Goal: Check status: Check status

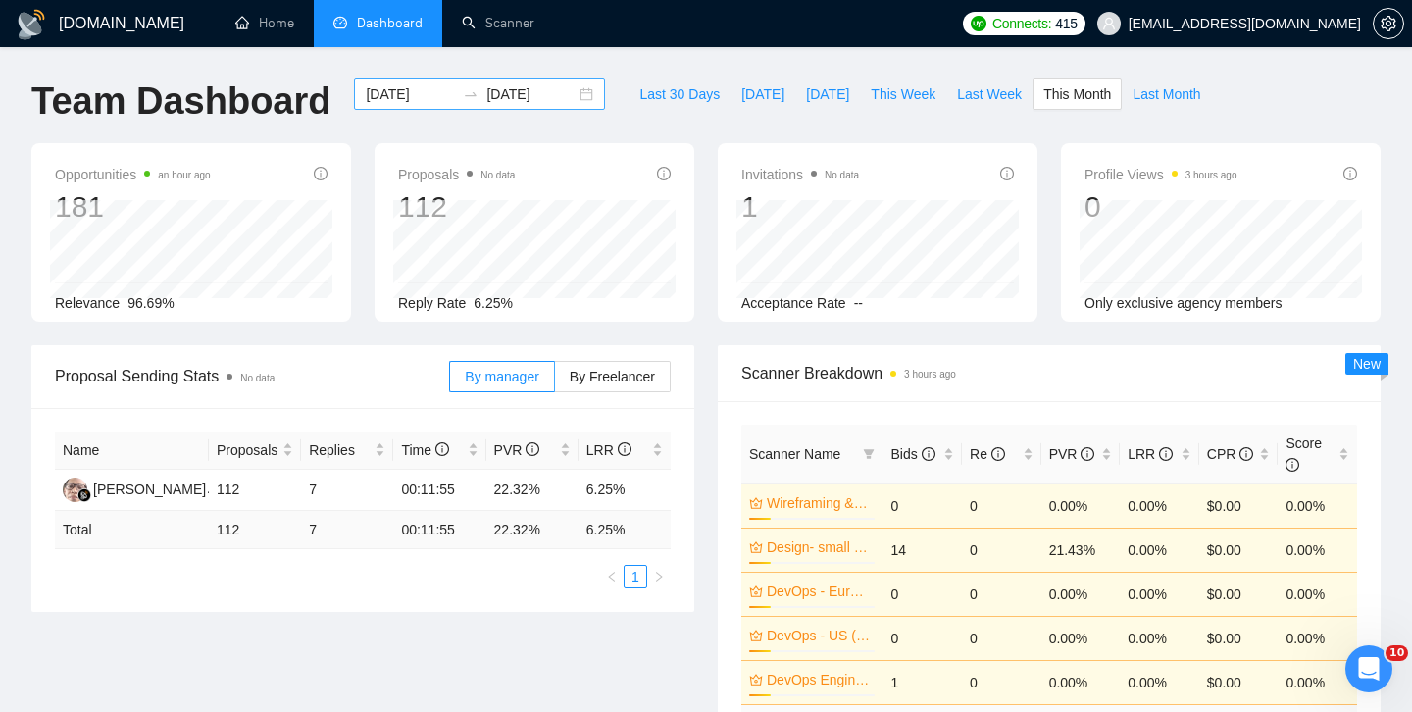
click at [570, 95] on div "[DATE] [DATE]" at bounding box center [479, 93] width 251 height 31
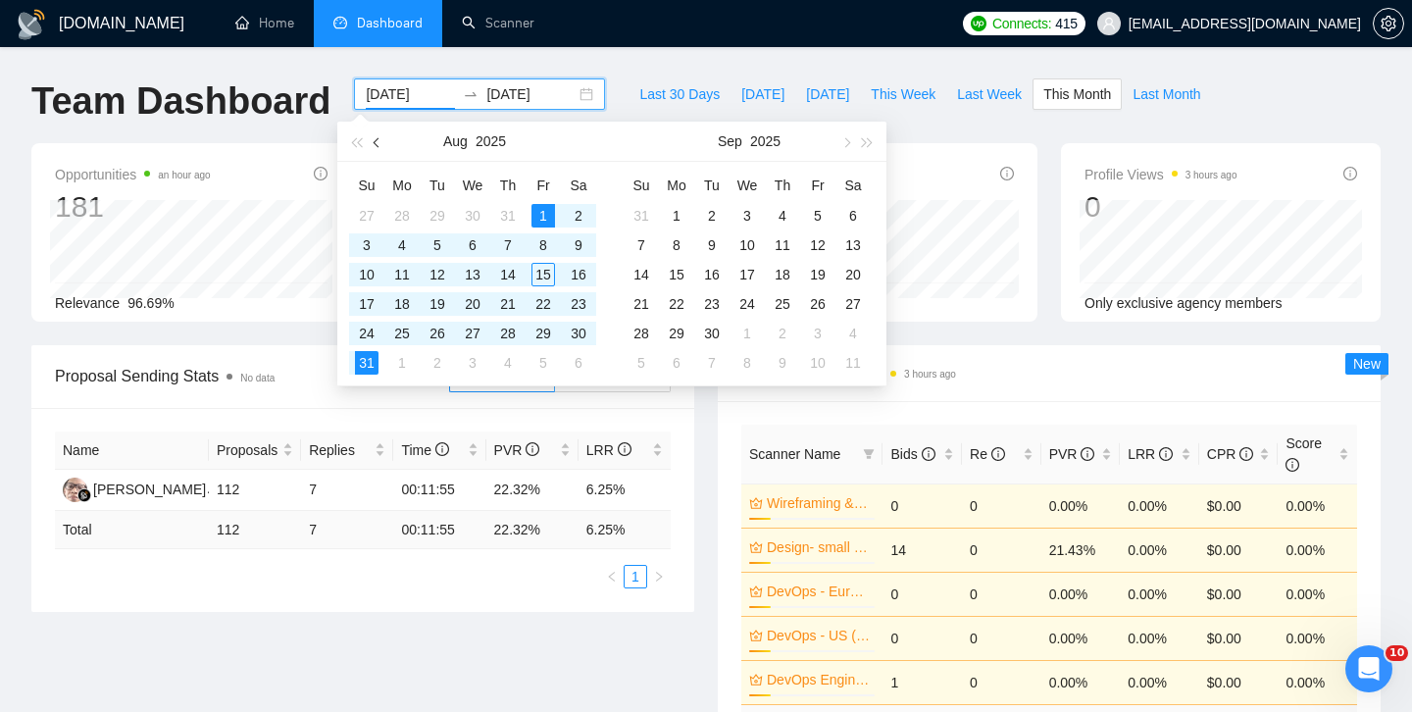
click at [374, 144] on button "button" at bounding box center [378, 141] width 22 height 39
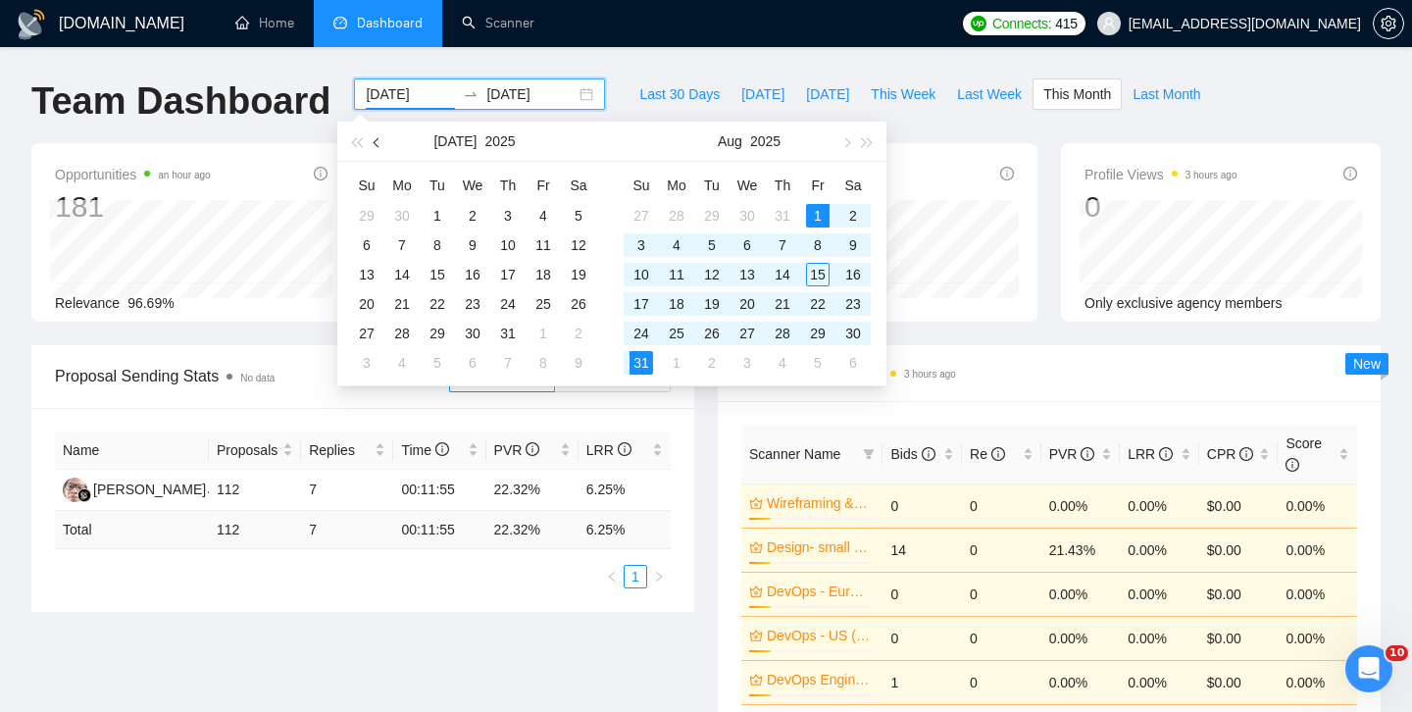
click at [374, 144] on button "button" at bounding box center [378, 141] width 22 height 39
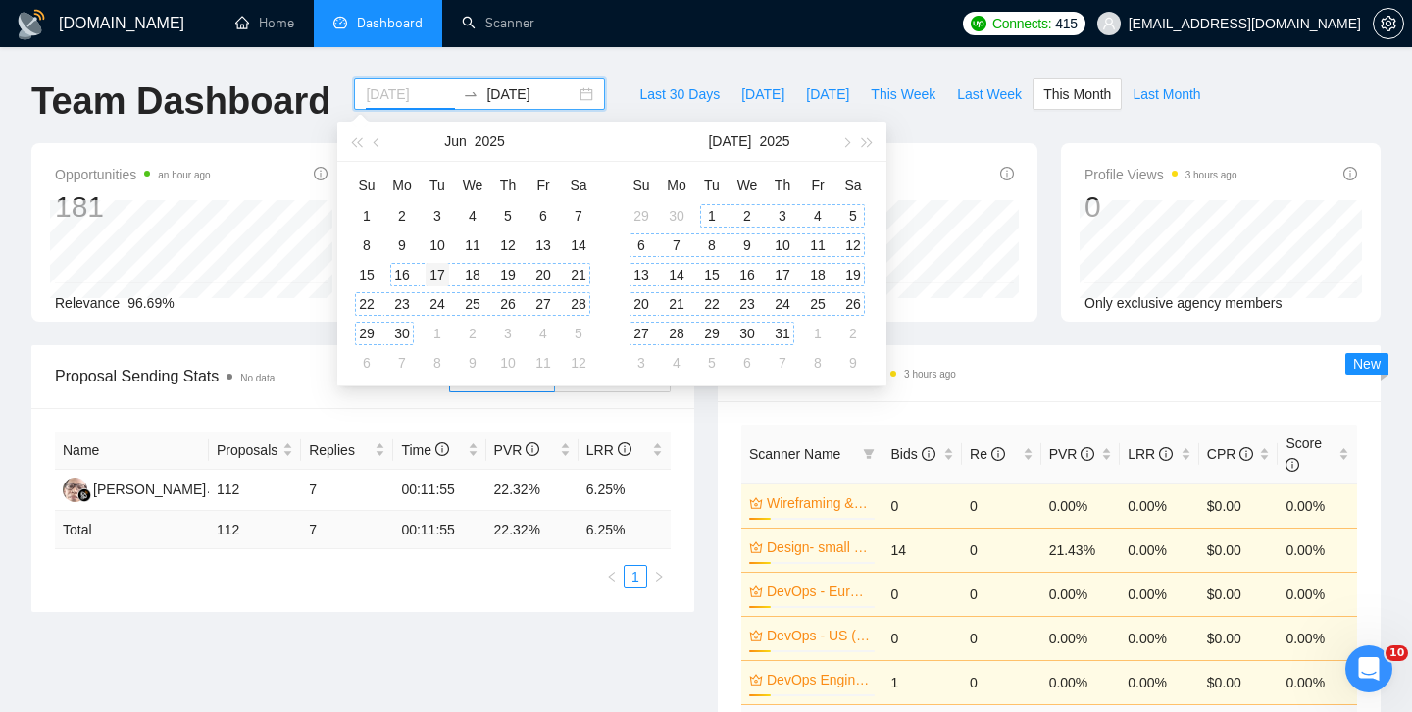
type input "[DATE]"
click at [430, 271] on div "17" at bounding box center [438, 275] width 24 height 24
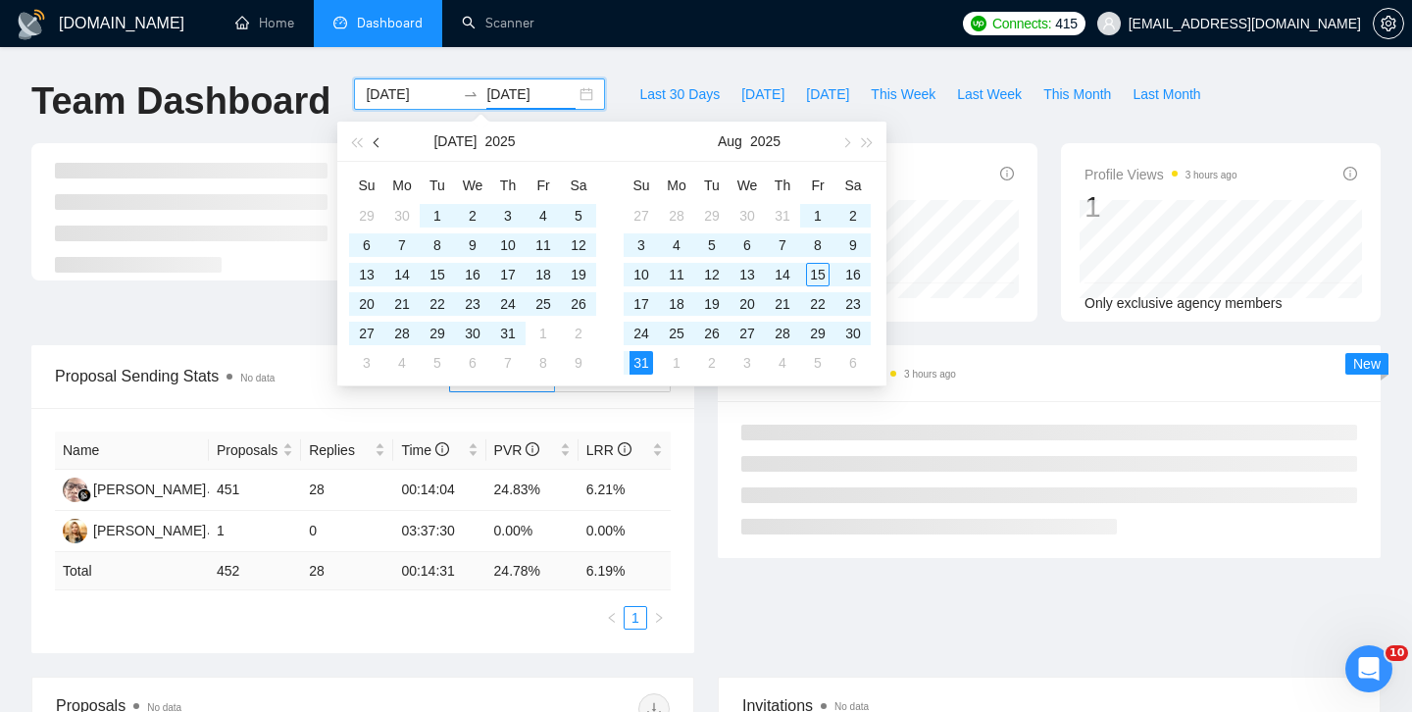
click at [374, 139] on button "button" at bounding box center [378, 141] width 22 height 39
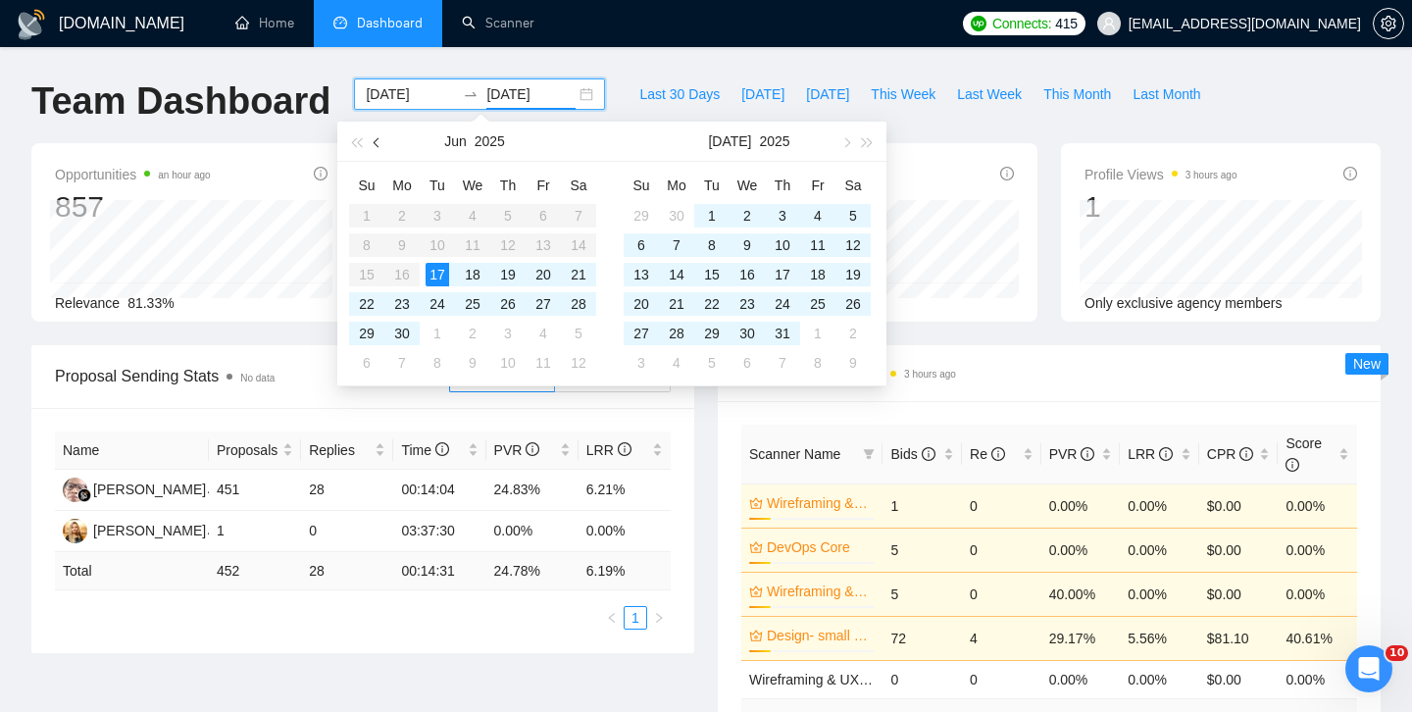
click at [379, 139] on span "button" at bounding box center [379, 142] width 10 height 10
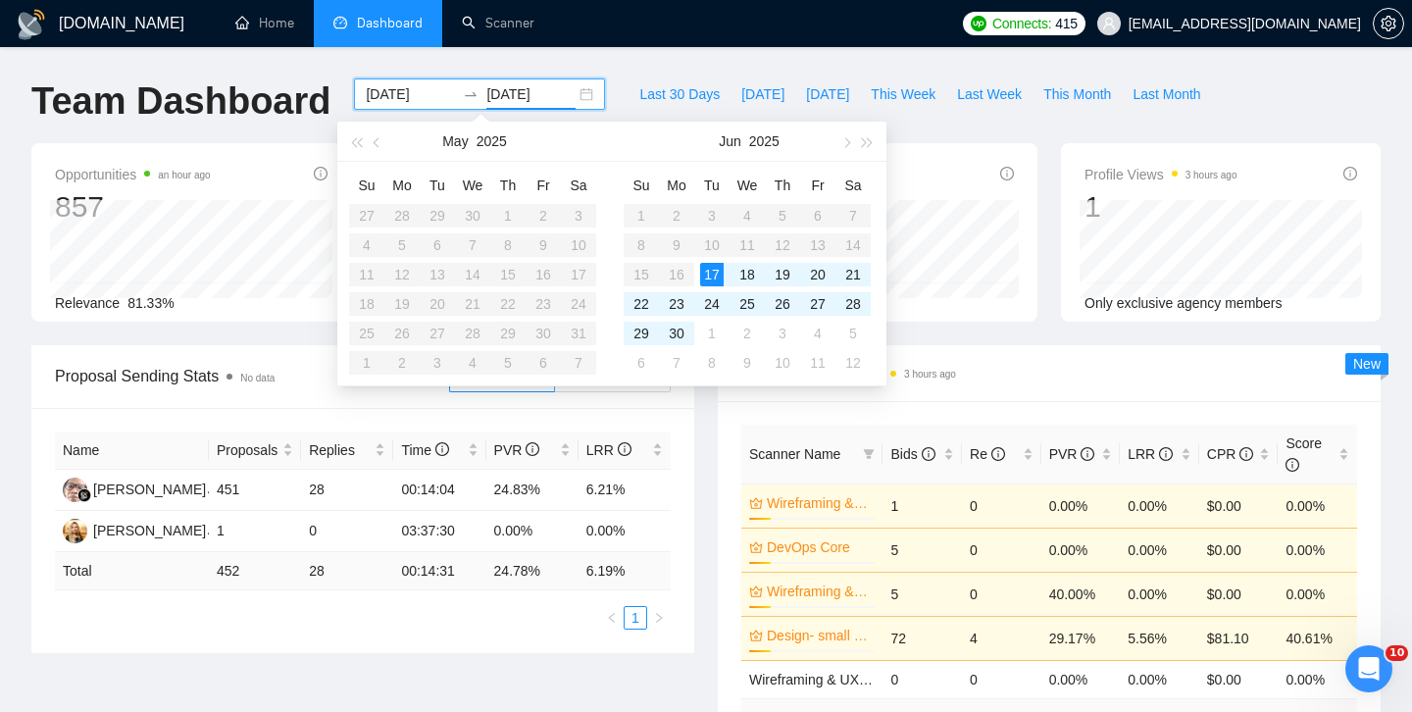
type input "[DATE]"
click at [705, 277] on div "17" at bounding box center [712, 275] width 24 height 24
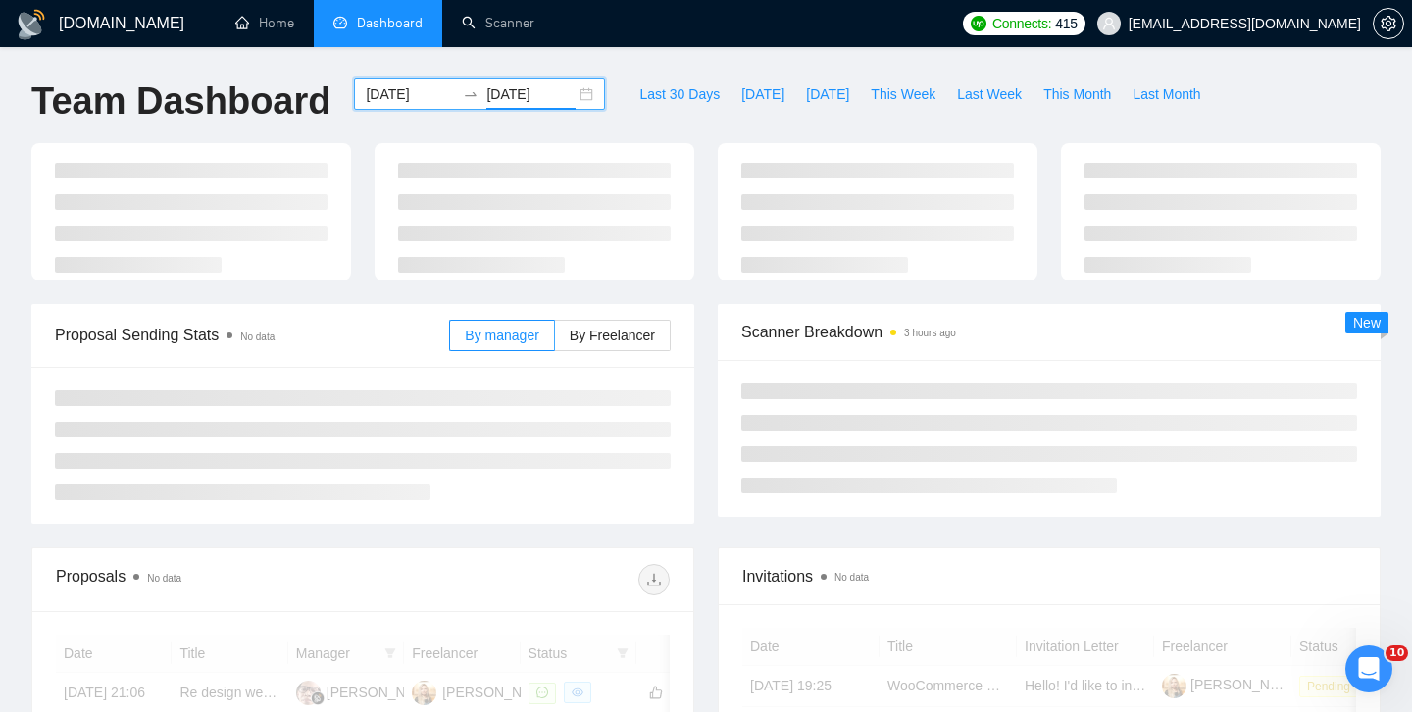
click at [404, 87] on input "[DATE]" at bounding box center [410, 94] width 89 height 22
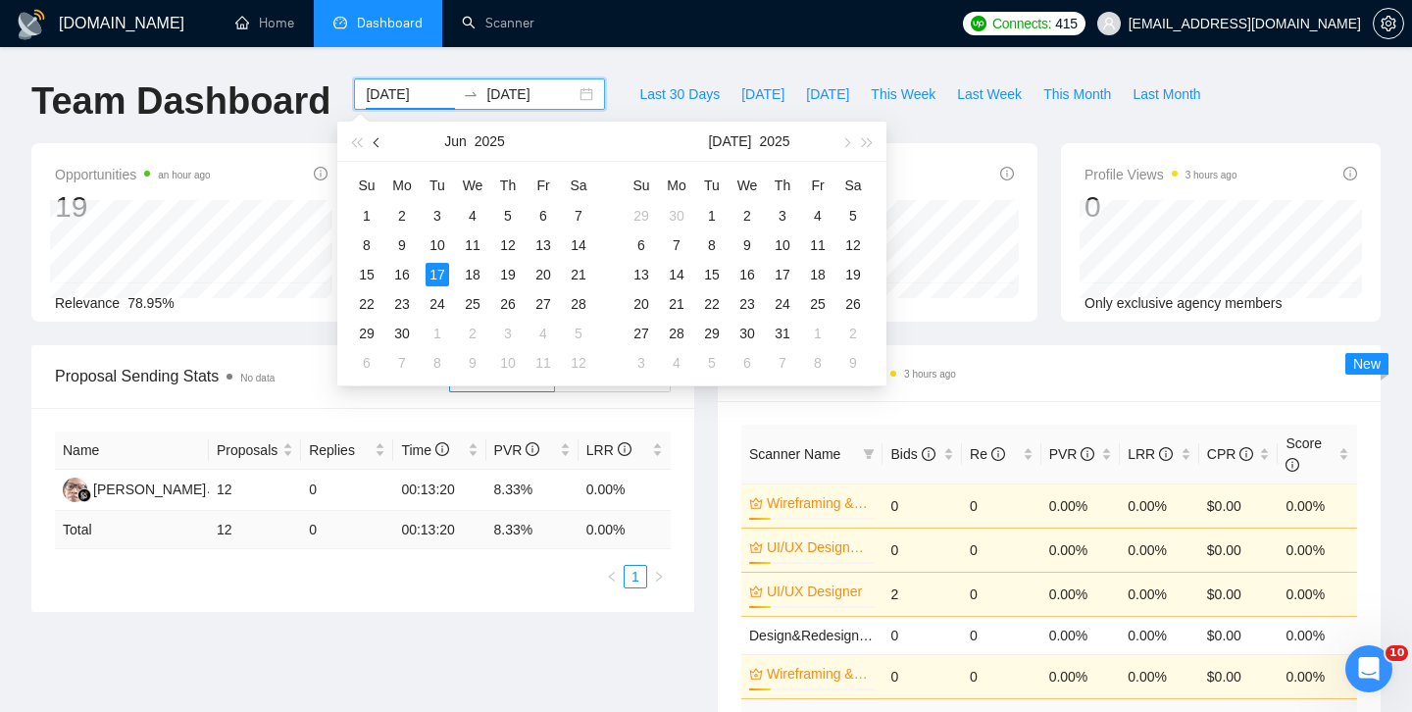
click at [378, 146] on span "button" at bounding box center [379, 142] width 10 height 10
type input "[DATE]"
click at [507, 303] on div "22" at bounding box center [508, 304] width 24 height 24
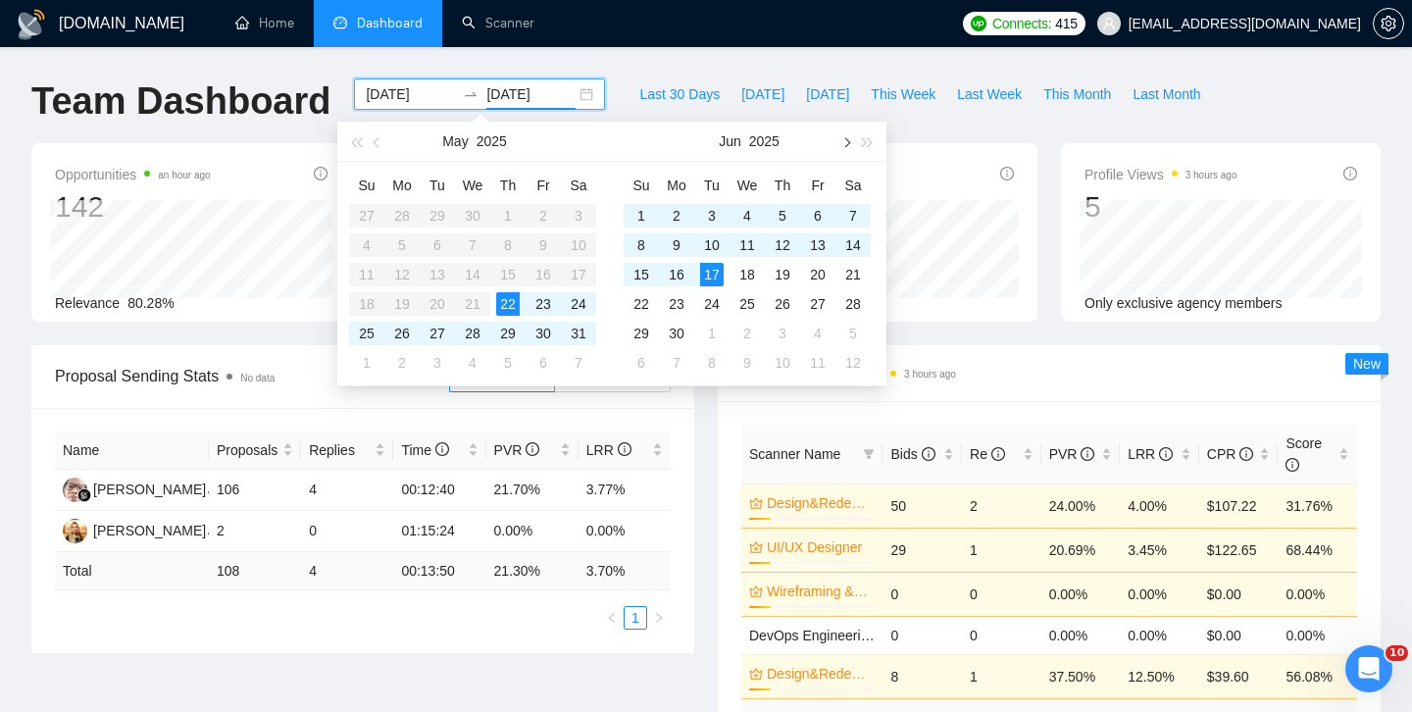
click at [841, 140] on span "button" at bounding box center [845, 142] width 10 height 10
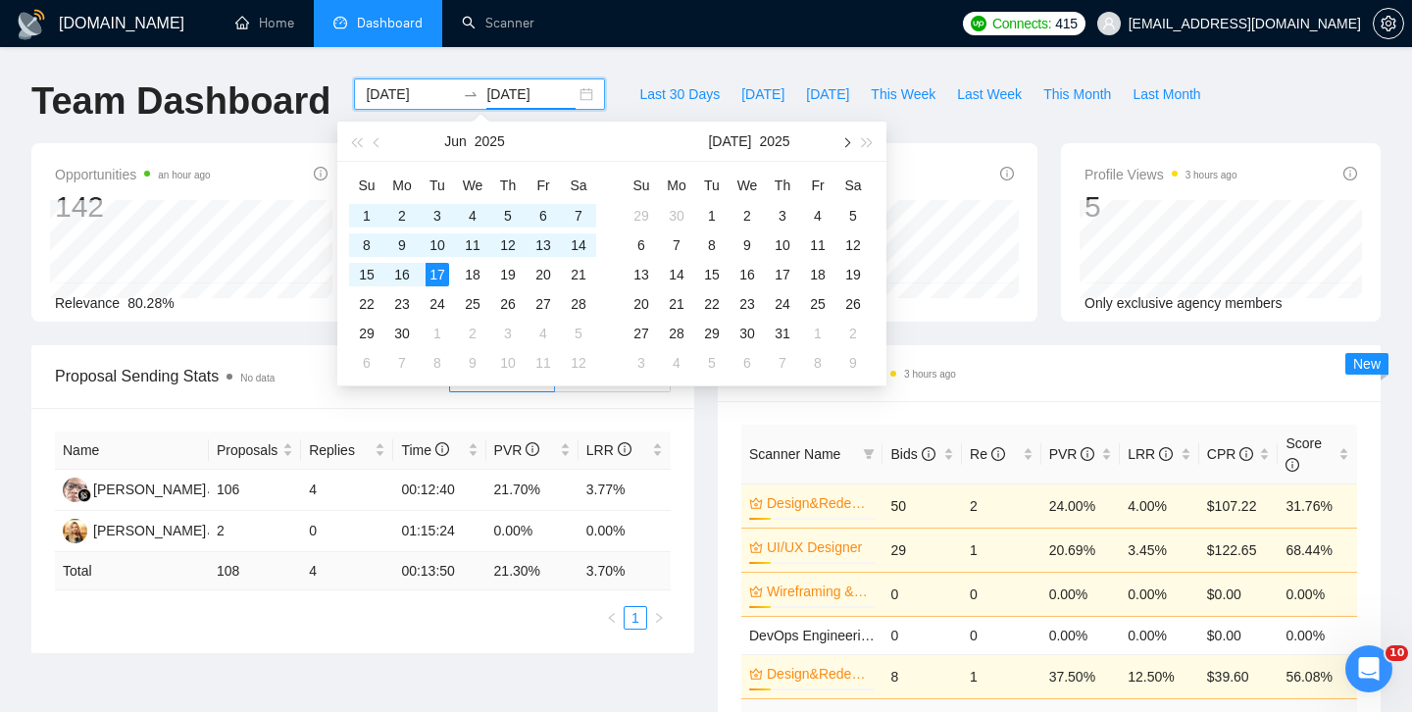
click at [841, 140] on span "button" at bounding box center [845, 142] width 10 height 10
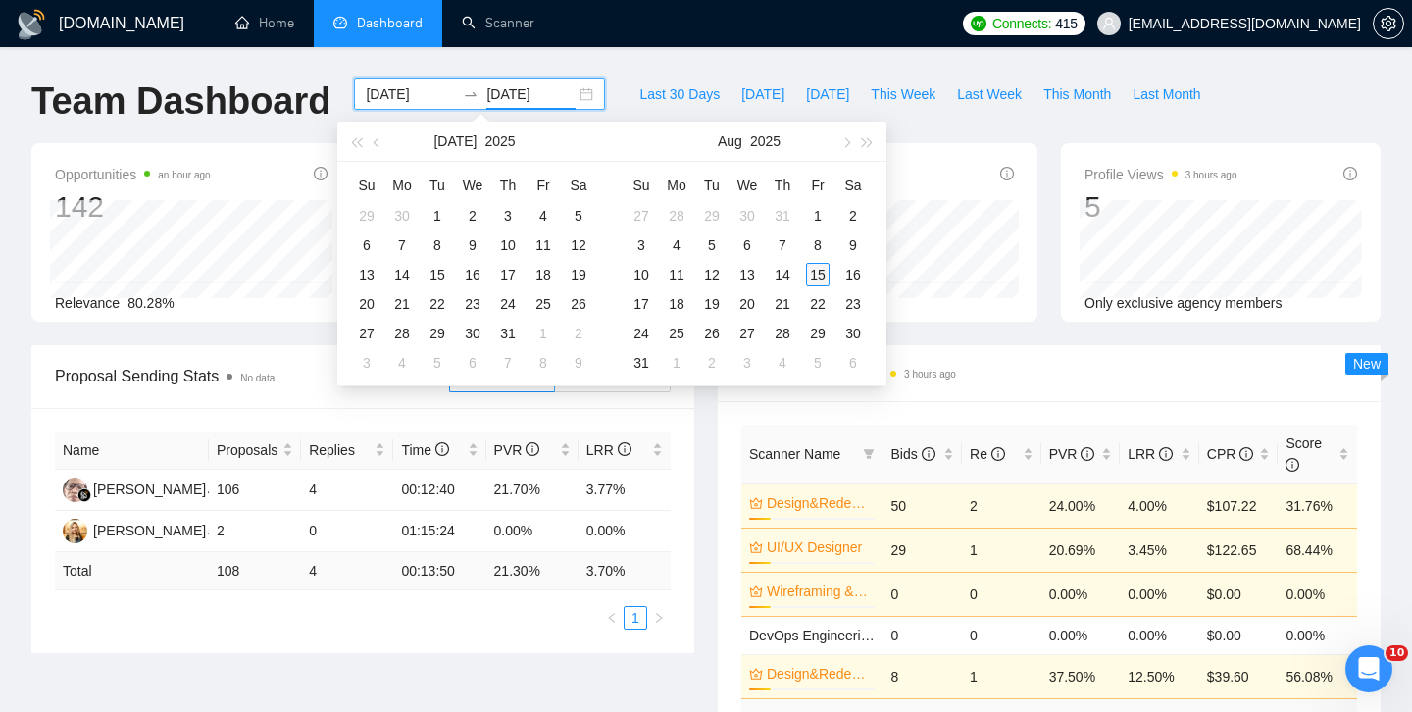
type input "[DATE]"
click at [816, 270] on div "15" at bounding box center [818, 275] width 24 height 24
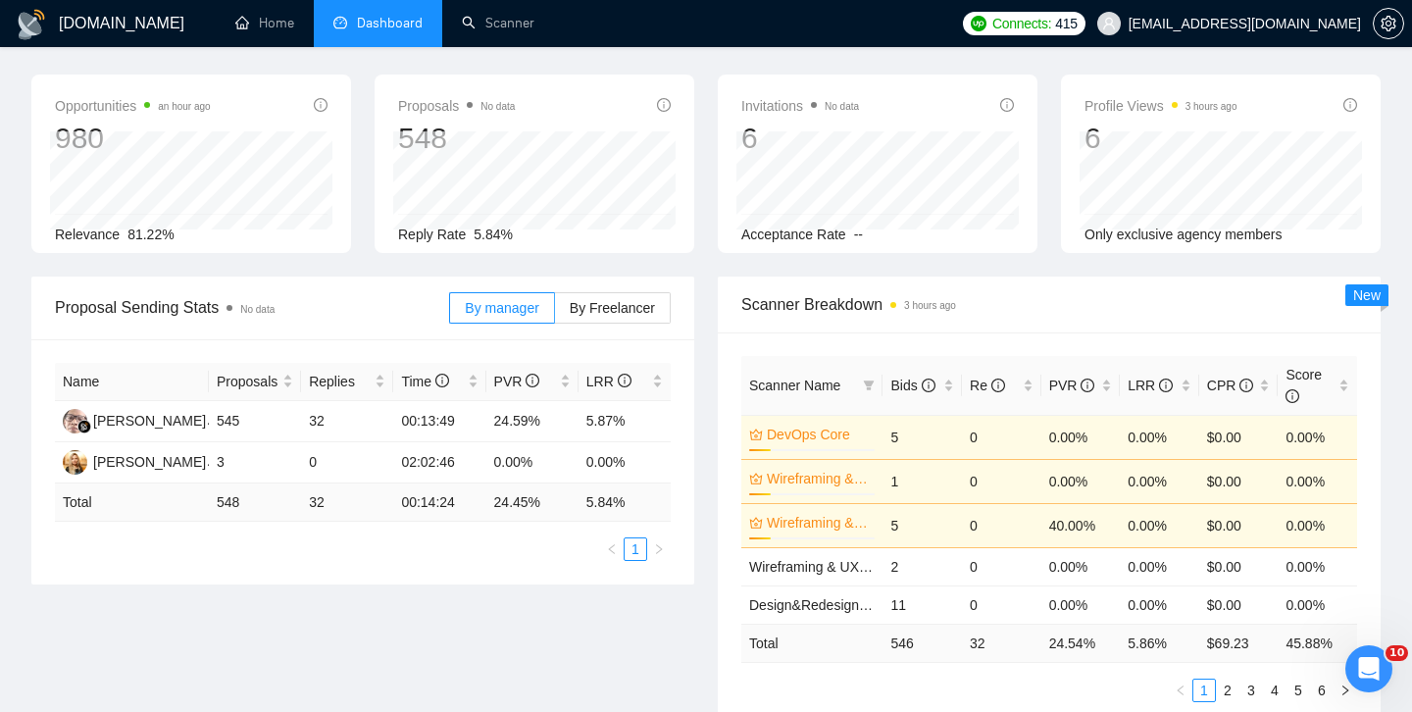
scroll to position [67, 0]
click at [372, 313] on span "Proposal Sending Stats No data" at bounding box center [252, 309] width 394 height 25
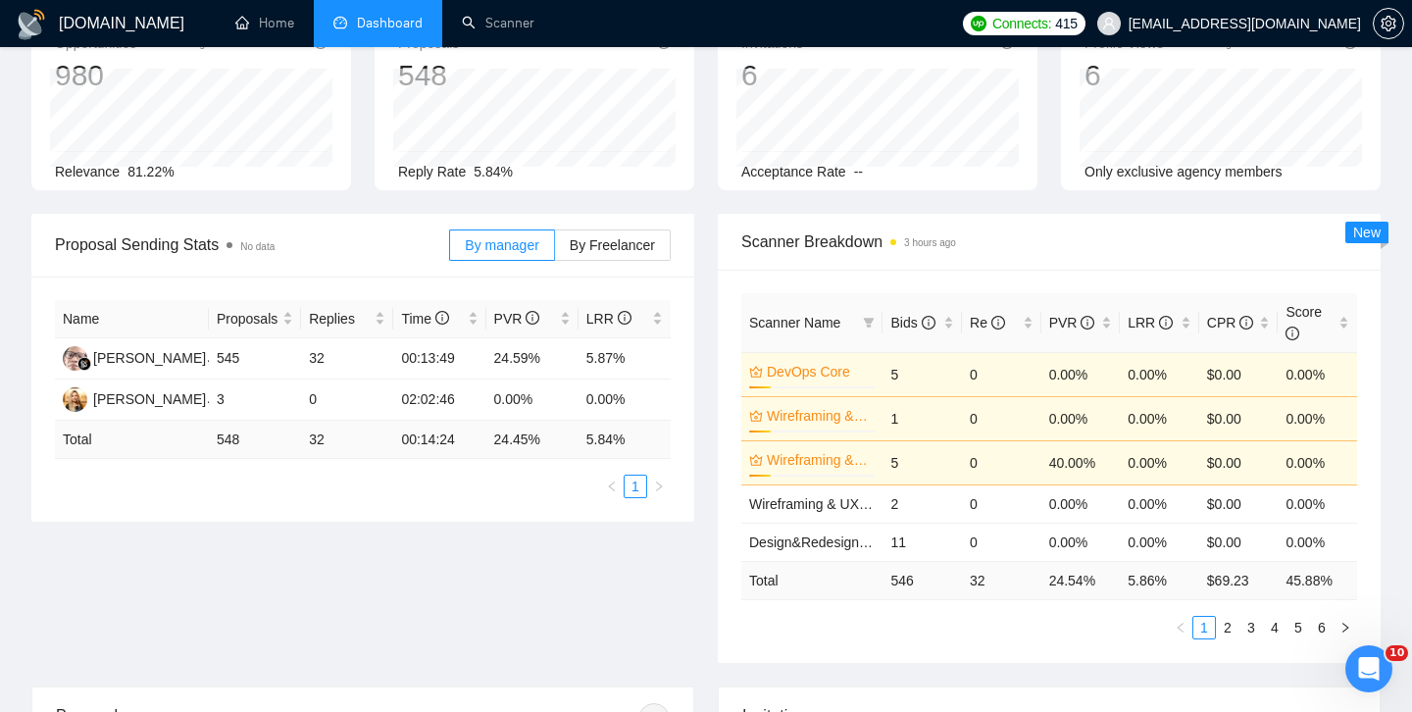
scroll to position [132, 0]
click at [1028, 323] on div "Re" at bounding box center [1002, 322] width 64 height 22
click at [1264, 321] on div "CPR" at bounding box center [1239, 322] width 64 height 22
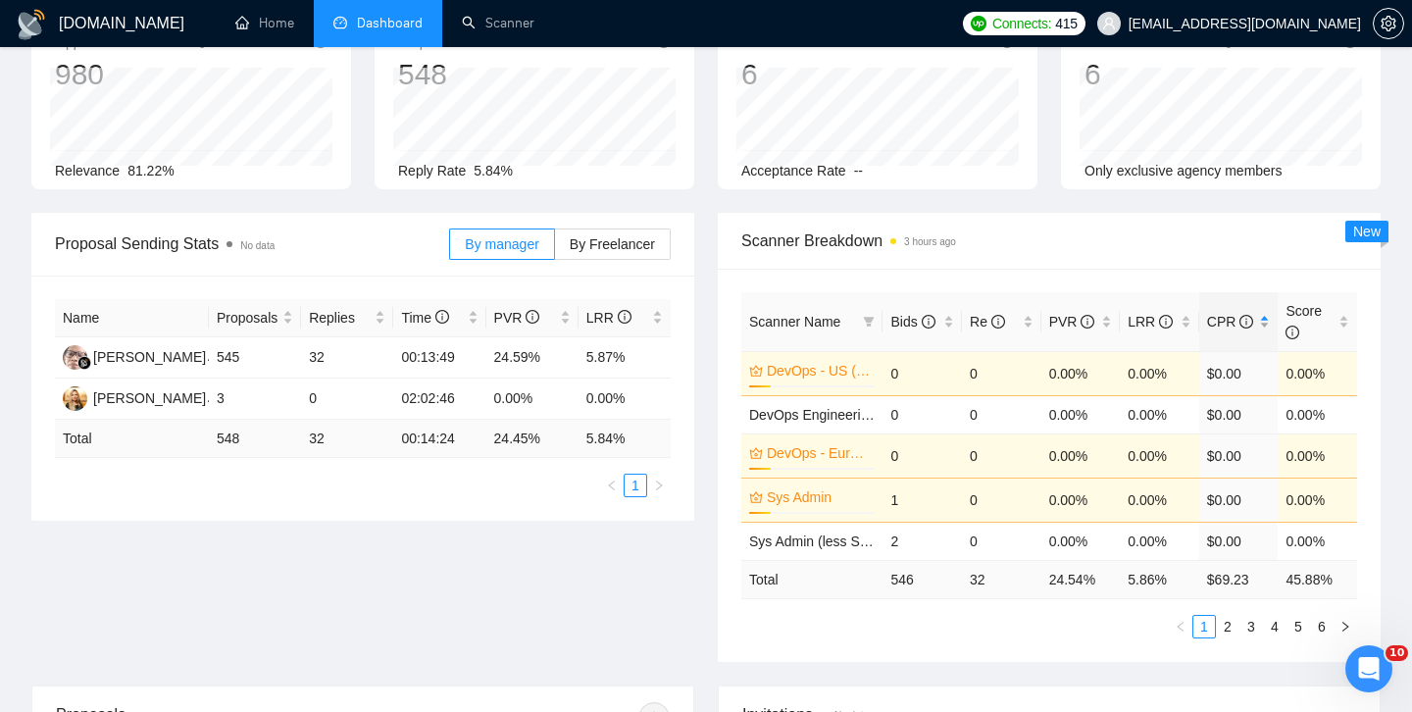
click at [1264, 321] on div "CPR" at bounding box center [1239, 322] width 64 height 22
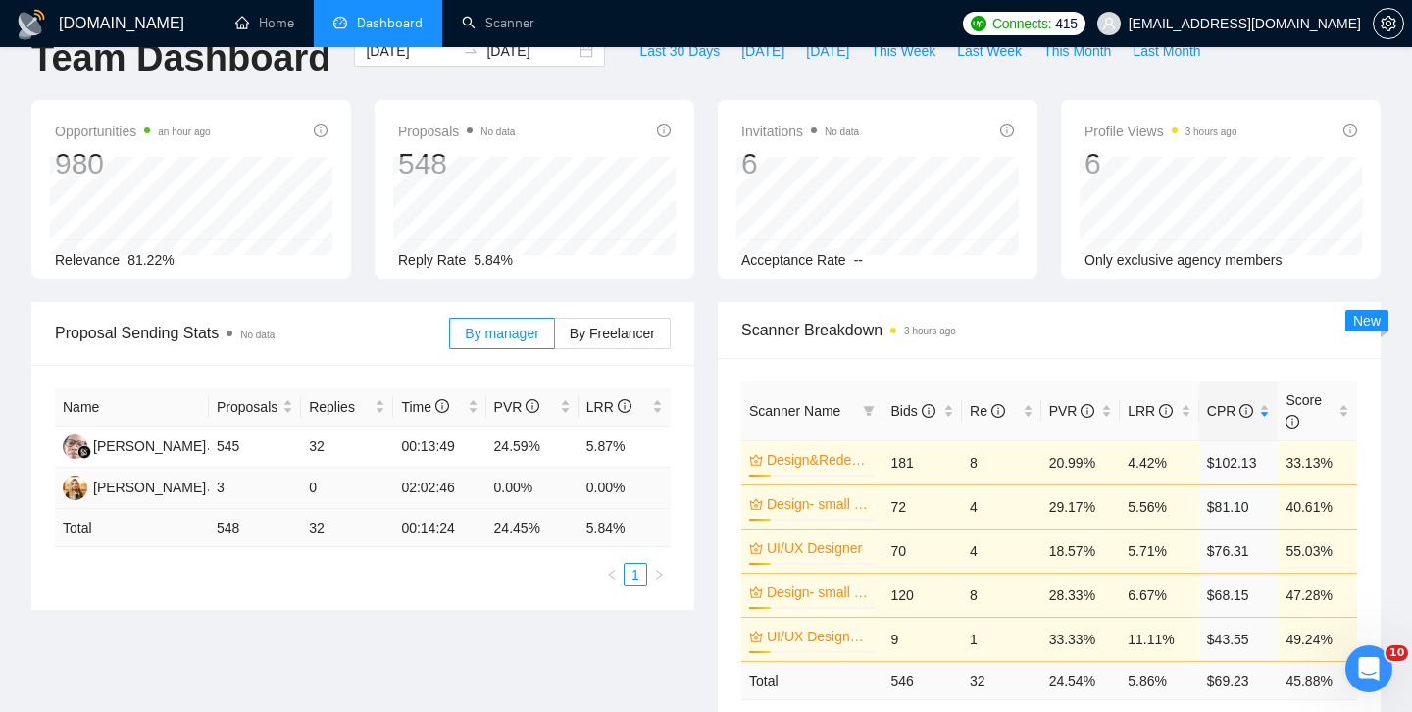
scroll to position [65, 0]
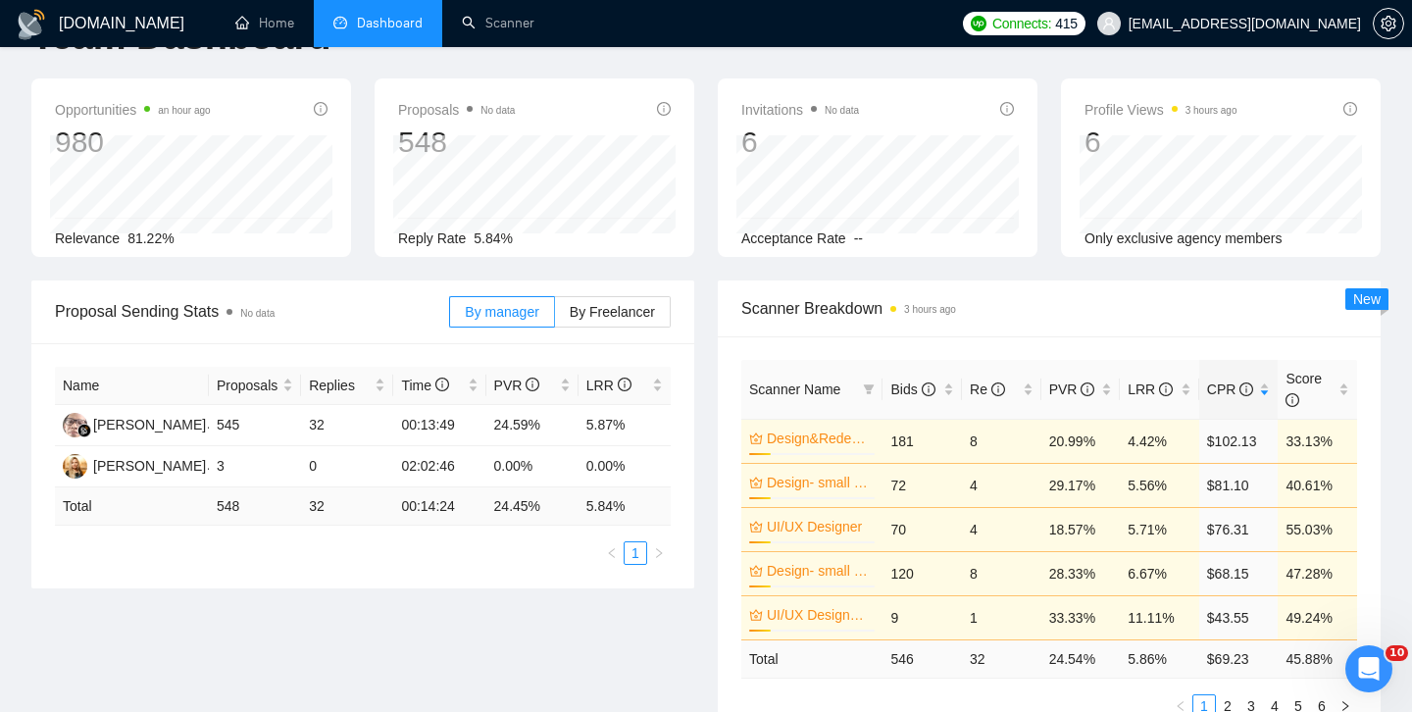
click at [380, 25] on span "Dashboard" at bounding box center [390, 23] width 66 height 17
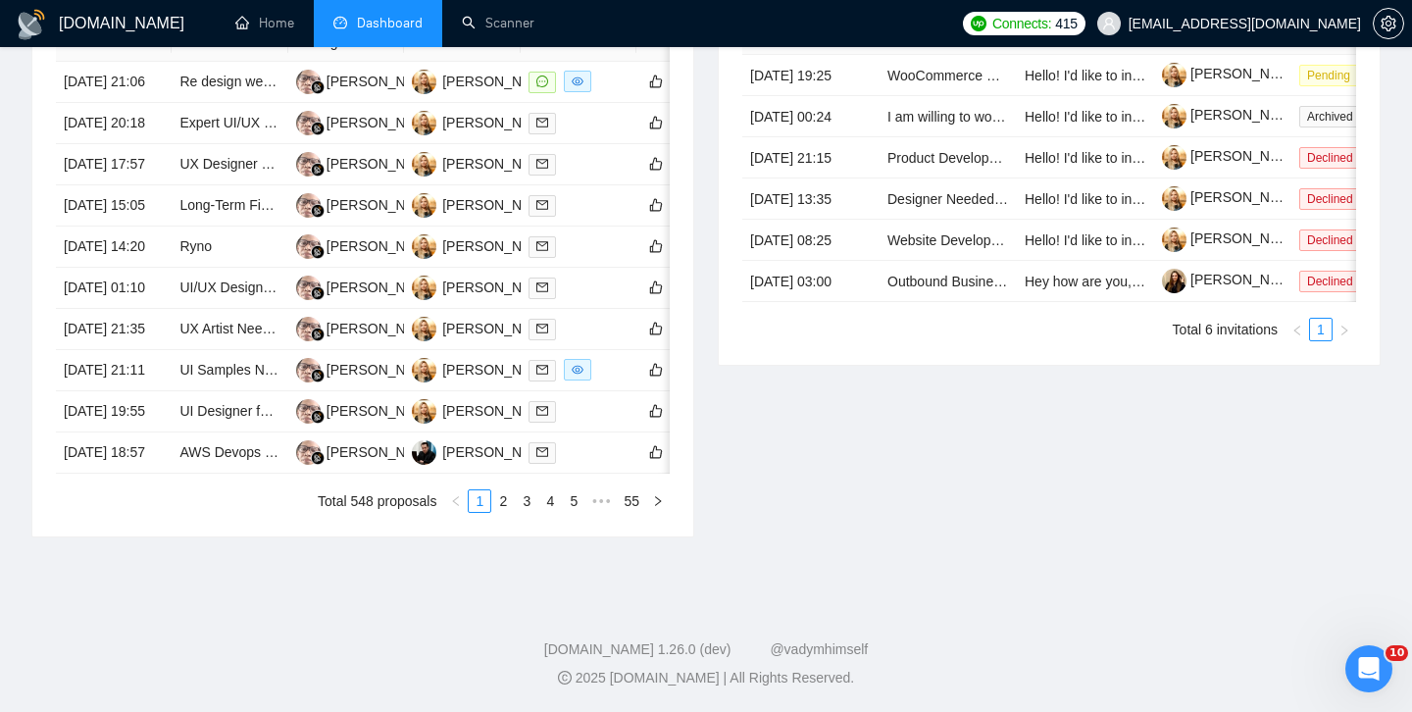
scroll to position [1029, 0]
click at [503, 512] on link "2" at bounding box center [503, 501] width 22 height 22
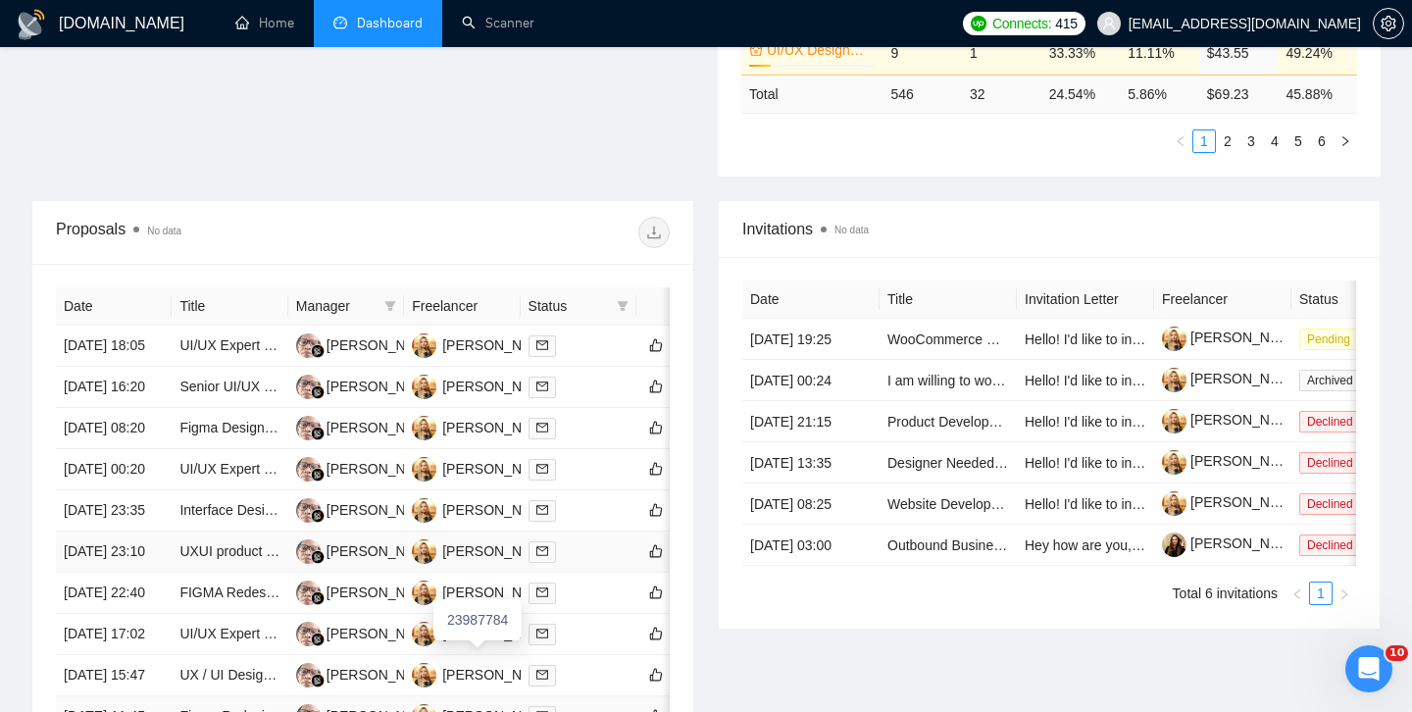
scroll to position [627, 0]
